Goal: Obtain resource: Download file/media

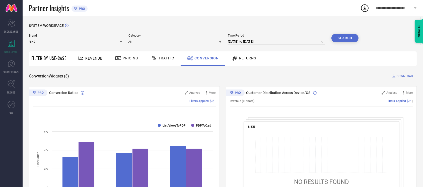
select select "8"
select select "2025"
select select "9"
select select "2025"
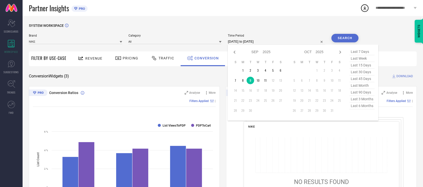
click at [267, 40] on input "09-09-2025 to 09-09-2025" at bounding box center [276, 42] width 97 height 6
click at [262, 81] on td "11" at bounding box center [266, 81] width 8 height 8
type input "[DATE] to [DATE]"
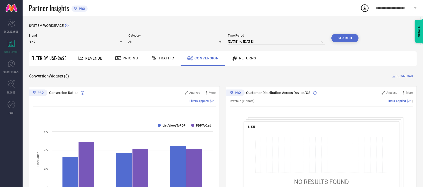
click at [350, 35] on button "Search" at bounding box center [344, 38] width 27 height 9
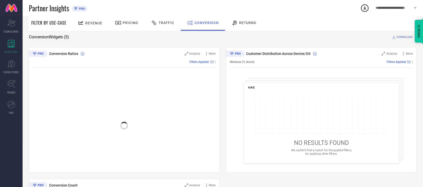
scroll to position [18, 0]
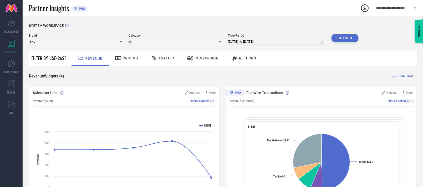
click at [198, 61] on div "Conversion" at bounding box center [203, 58] width 34 height 9
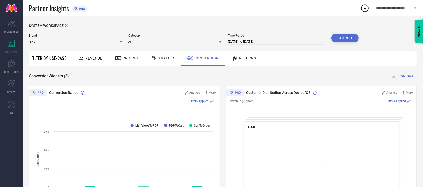
select select "7"
select select "2025"
select select "8"
select select "2025"
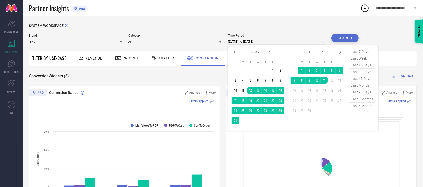
click at [279, 44] on input "[DATE] to [DATE]" at bounding box center [276, 42] width 97 height 6
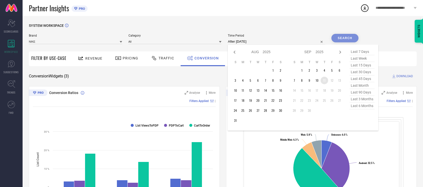
click at [324, 79] on td "11" at bounding box center [325, 81] width 8 height 8
type input "[DATE] to [DATE]"
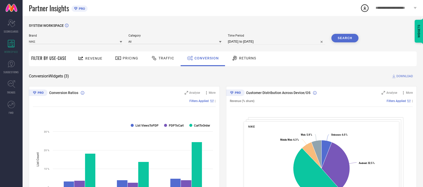
click at [342, 40] on button "Search" at bounding box center [344, 38] width 27 height 9
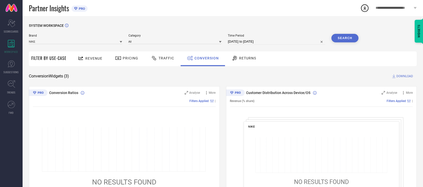
select select "8"
select select "2025"
select select "9"
select select "2025"
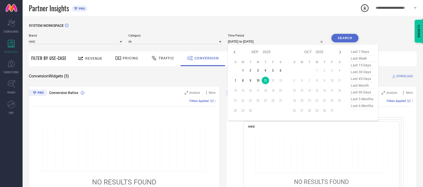
click at [271, 43] on input "[DATE] to [DATE]" at bounding box center [276, 42] width 97 height 6
click at [259, 78] on td "10" at bounding box center [258, 81] width 8 height 8
type input "[DATE] to [DATE]"
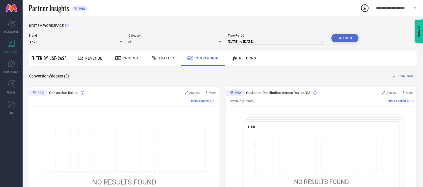
click at [347, 40] on button "Search" at bounding box center [344, 38] width 27 height 9
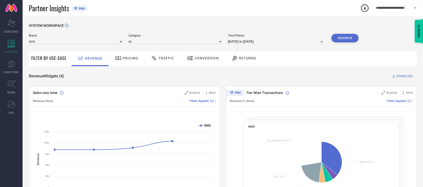
click at [201, 62] on div "Conversion" at bounding box center [203, 58] width 34 height 9
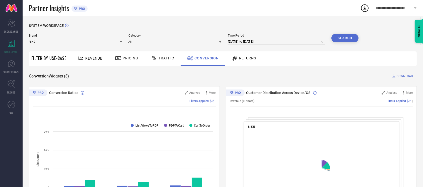
select select "7"
select select "2025"
select select "8"
select select "2025"
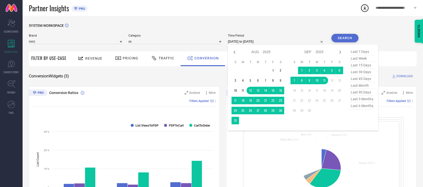
click at [261, 42] on input "[DATE] to [DATE]" at bounding box center [276, 42] width 97 height 6
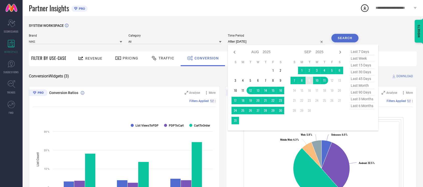
click at [309, 81] on td "9" at bounding box center [309, 81] width 8 height 8
type input "[DATE] to [DATE]"
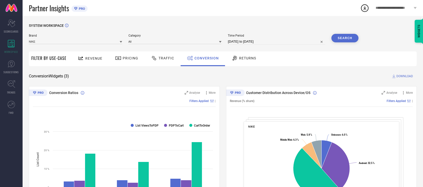
click at [351, 40] on button "Search" at bounding box center [344, 38] width 27 height 9
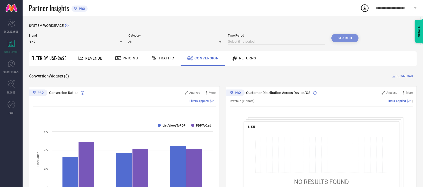
click at [246, 42] on input at bounding box center [276, 42] width 97 height 6
select select "8"
select select "2025"
select select "9"
select select "2025"
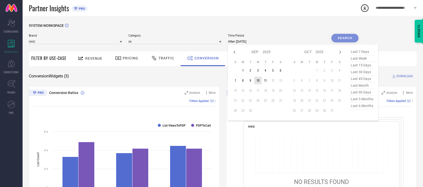
click at [258, 79] on td "10" at bounding box center [258, 81] width 8 height 8
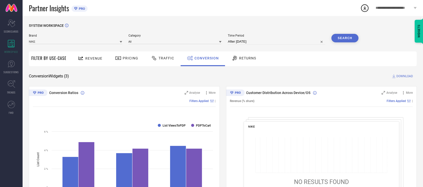
type input "[DATE] to [DATE]"
click at [354, 41] on button "Search" at bounding box center [344, 38] width 27 height 9
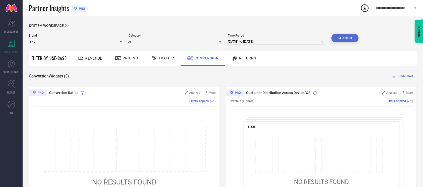
select select "8"
select select "2025"
select select "9"
select select "2025"
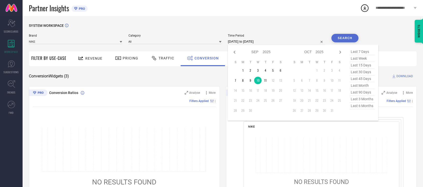
click at [276, 42] on input "[DATE] to [DATE]" at bounding box center [276, 42] width 97 height 6
click at [266, 82] on td "11" at bounding box center [266, 81] width 8 height 8
type input "[DATE] to [DATE]"
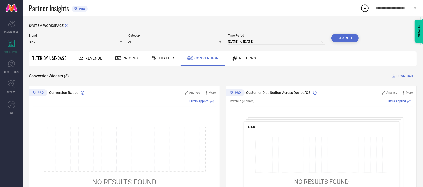
click at [343, 41] on button "Search" at bounding box center [344, 38] width 27 height 9
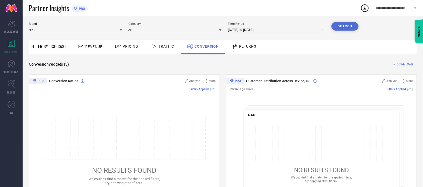
scroll to position [12, 0]
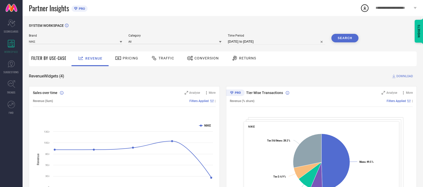
click at [191, 65] on div "Conversion" at bounding box center [203, 58] width 44 height 15
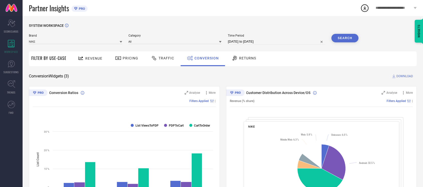
select select "7"
select select "2025"
select select "8"
select select "2025"
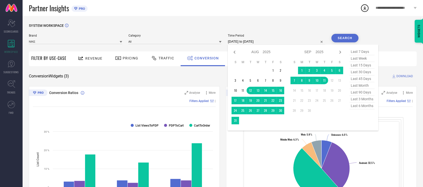
click at [275, 40] on input "[DATE] to [DATE]" at bounding box center [276, 42] width 97 height 6
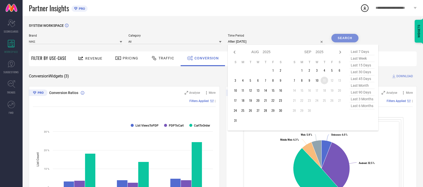
click at [324, 80] on td "11" at bounding box center [325, 81] width 8 height 8
type input "[DATE] to [DATE]"
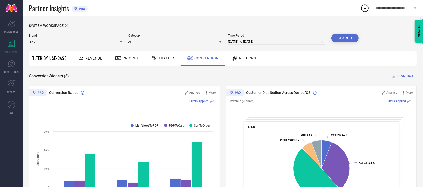
click at [351, 37] on button "Search" at bounding box center [344, 38] width 27 height 9
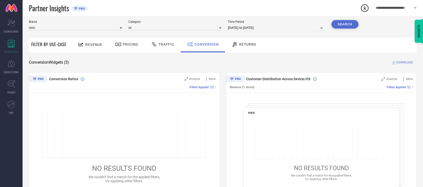
scroll to position [14, 0]
select select "8"
select select "2025"
select select "9"
select select "2025"
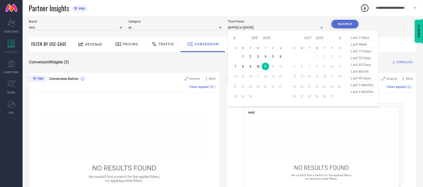
click at [270, 28] on input "[DATE] to [DATE]" at bounding box center [276, 28] width 97 height 6
click at [252, 67] on td "9" at bounding box center [251, 67] width 8 height 8
type input "09-09-2025 to 09-09-2025"
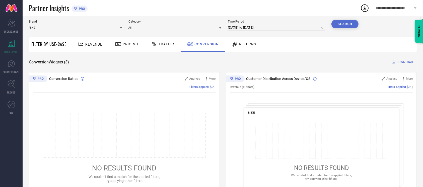
click at [357, 24] on button "Search" at bounding box center [344, 24] width 27 height 9
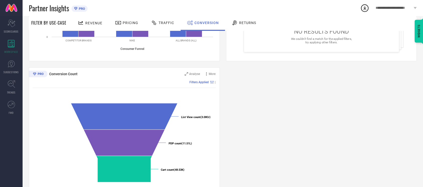
scroll to position [0, 0]
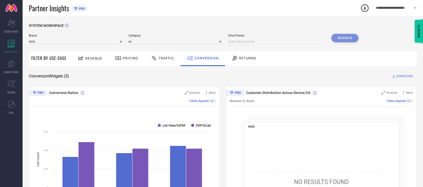
select select "8"
select select "2025"
select select "9"
select select "2025"
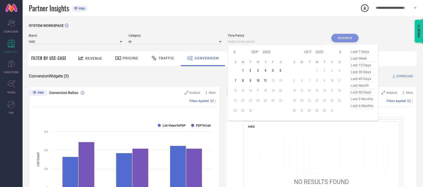
click at [287, 44] on input at bounding box center [276, 42] width 97 height 6
click at [256, 80] on td "10" at bounding box center [258, 81] width 8 height 8
type input "[DATE] to [DATE]"
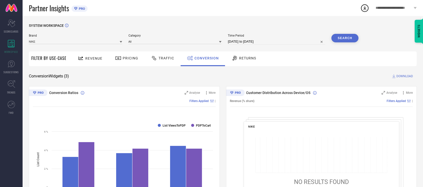
click at [345, 41] on button "Search" at bounding box center [344, 38] width 27 height 9
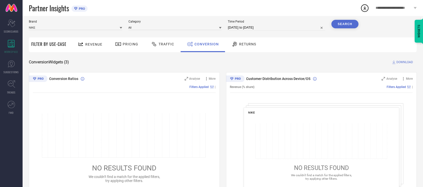
scroll to position [13, 0]
select select "8"
select select "2025"
select select "9"
select select "2025"
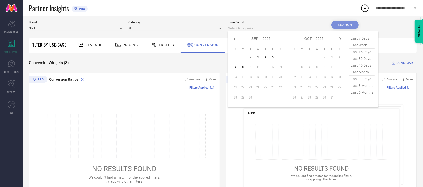
click at [274, 29] on input at bounding box center [276, 28] width 97 height 6
click at [264, 68] on td "11" at bounding box center [266, 67] width 8 height 8
type input "[DATE] to [DATE]"
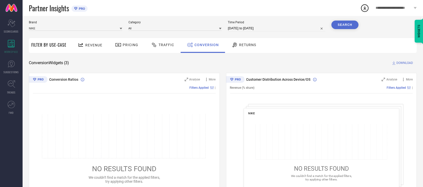
click at [353, 22] on button "Search" at bounding box center [344, 25] width 27 height 9
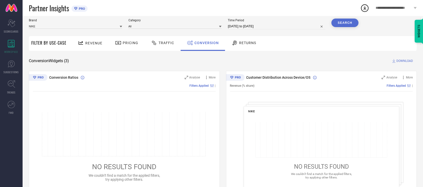
scroll to position [16, 0]
click at [405, 61] on span "DOWNLOAD" at bounding box center [404, 60] width 17 height 5
click at [268, 63] on div "SYSTEM WORKSPACE Brand NIKE Category All Time Period 11-09-2025 to 11-09-2025 S…" at bounding box center [223, 168] width 388 height 320
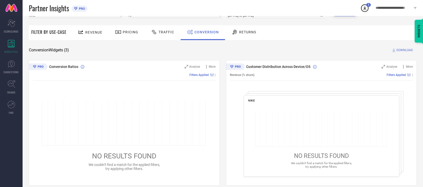
scroll to position [0, 0]
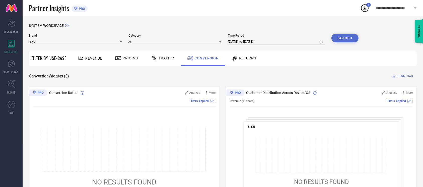
click at [273, 43] on input "[DATE] to [DATE]" at bounding box center [276, 42] width 97 height 6
select select "8"
select select "2025"
select select "9"
select select "2025"
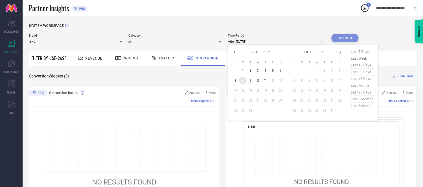
click at [240, 81] on td "8" at bounding box center [243, 81] width 8 height 8
type input "08-09-2025 to 08-09-2025"
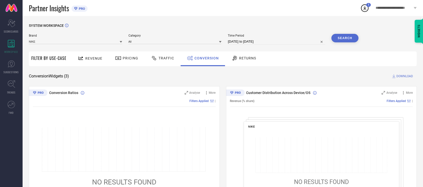
click at [347, 37] on button "Search" at bounding box center [344, 38] width 27 height 9
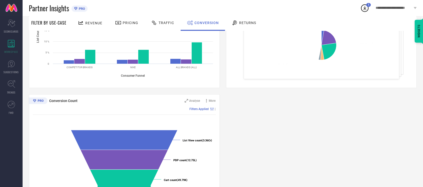
scroll to position [164, 0]
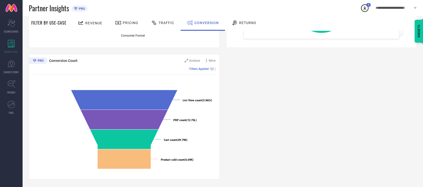
click at [151, 26] on div "Traffic" at bounding box center [163, 23] width 26 height 9
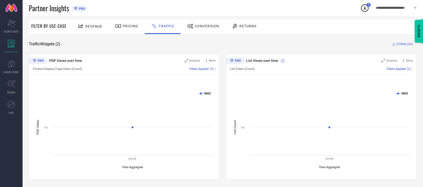
scroll to position [0, 0]
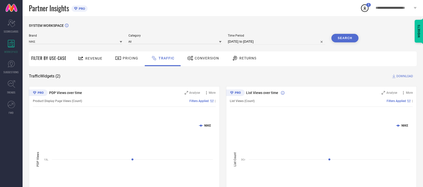
click at [353, 36] on button "Search" at bounding box center [344, 38] width 27 height 9
click at [205, 59] on span "Conversion" at bounding box center [207, 58] width 24 height 4
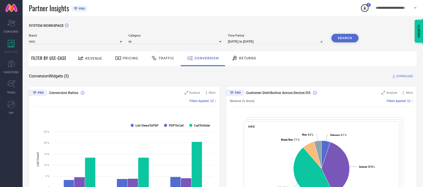
select select "8"
select select "2025"
select select "9"
select select "2025"
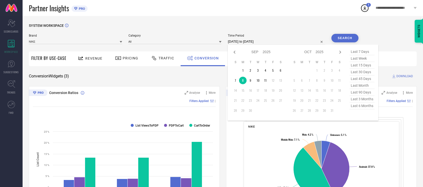
click at [279, 40] on input "08-09-2025 to 08-09-2025" at bounding box center [276, 42] width 97 height 6
click at [264, 82] on td "11" at bounding box center [266, 81] width 8 height 8
type input "[DATE] to [DATE]"
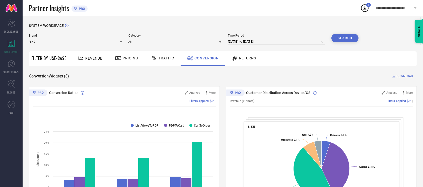
click at [342, 41] on button "Search" at bounding box center [344, 38] width 27 height 9
